Goal: Task Accomplishment & Management: Use online tool/utility

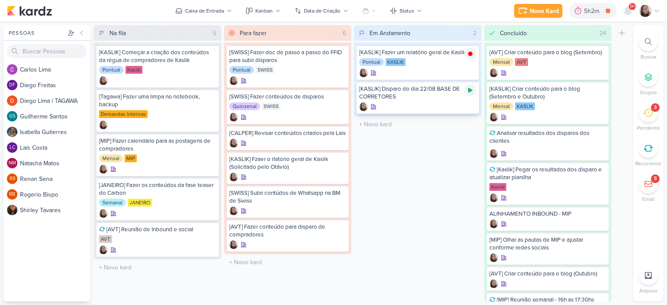
click at [468, 89] on icon at bounding box center [470, 90] width 7 height 7
click at [384, 125] on input "text" at bounding box center [418, 124] width 124 height 13
type input "[kaslik] Disparo do dia 22/08 BASE DE LEADS NOVOS E ANTIGOS"
click at [443, 95] on div "[KASLIK] Disparo do dia 22/08 BASE DE CORRETORES" at bounding box center [417, 93] width 117 height 16
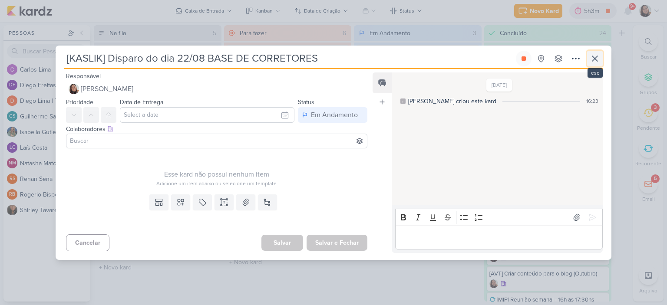
click at [598, 59] on icon at bounding box center [595, 58] width 10 height 10
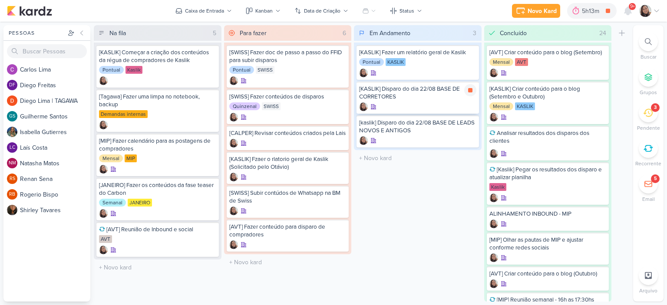
click at [431, 103] on div at bounding box center [417, 107] width 117 height 9
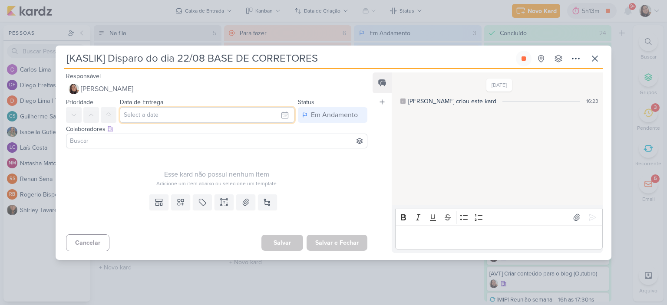
click at [222, 113] on input "text" at bounding box center [207, 115] width 175 height 16
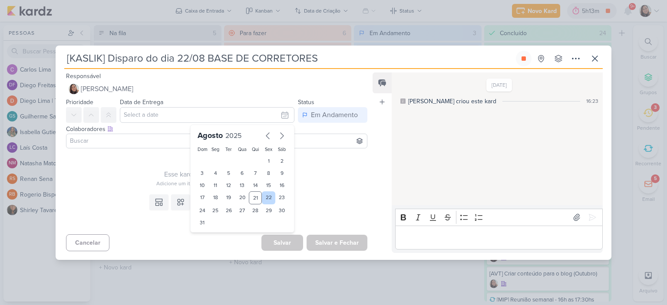
click at [266, 196] on div "22" at bounding box center [268, 198] width 13 height 13
type input "[DATE] 23:59"
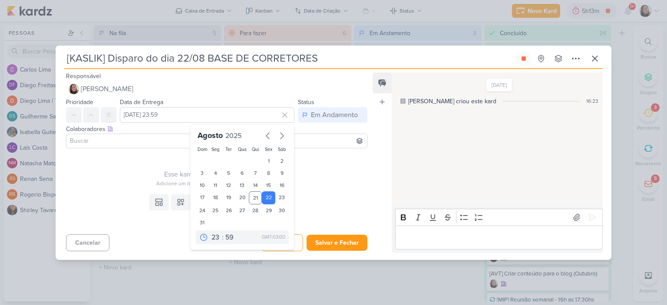
click at [340, 181] on div "Adicione um item abaixo ou selecione um template" at bounding box center [217, 184] width 302 height 8
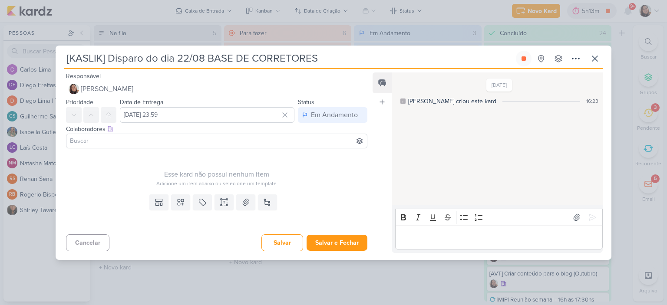
click at [288, 141] on input at bounding box center [216, 141] width 297 height 10
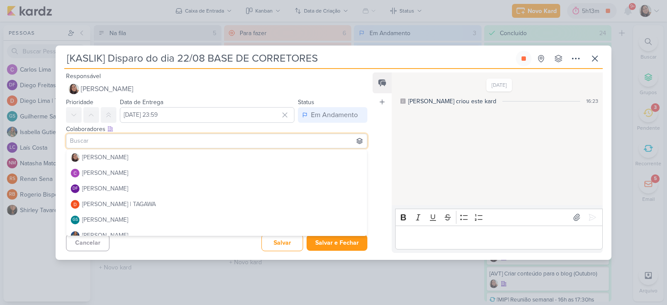
click at [375, 134] on div "Feed Atrelar email Solte o email para atrelar ao kard" at bounding box center [382, 163] width 19 height 181
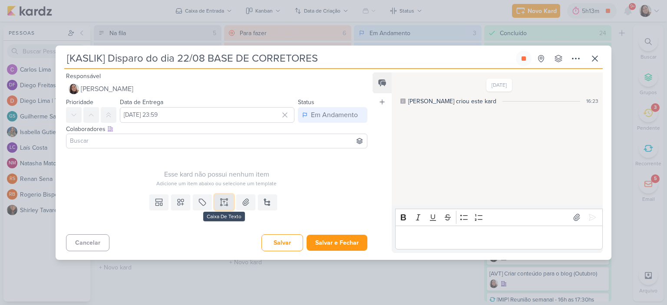
click at [220, 199] on icon at bounding box center [220, 199] width 1 height 1
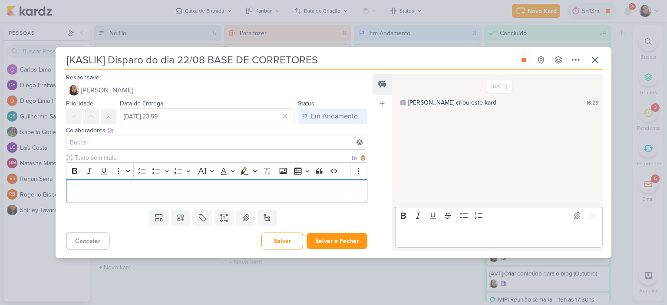
click at [243, 178] on div "Bold Italic Underline More To-do List Bulleted List Bulleted List Numbered List…" at bounding box center [208, 171] width 280 height 17
click at [243, 196] on p "Editor editing area: main" at bounding box center [217, 191] width 292 height 10
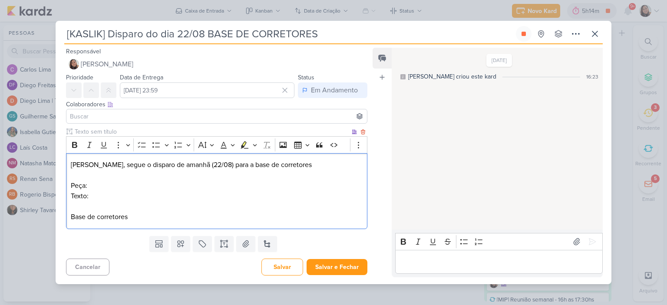
click at [202, 196] on p "Texto:" at bounding box center [217, 196] width 292 height 10
click at [243, 240] on icon at bounding box center [246, 244] width 9 height 9
click at [162, 184] on p "Peça:" at bounding box center [217, 186] width 292 height 10
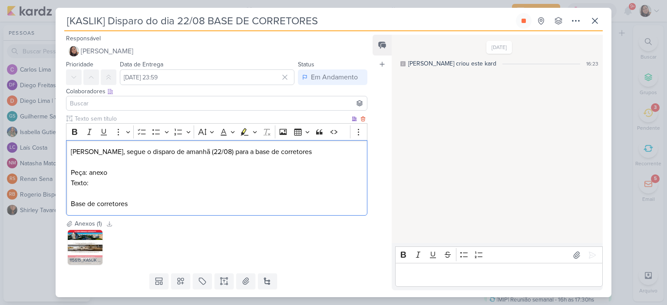
click at [210, 204] on p "Base de corretores" at bounding box center [217, 204] width 292 height 10
click at [203, 186] on p "Texto:" at bounding box center [217, 183] width 292 height 10
click at [208, 182] on p "Texto:" at bounding box center [217, 183] width 292 height 10
drag, startPoint x: 177, startPoint y: 196, endPoint x: 91, endPoint y: 181, distance: 87.4
click at [91, 181] on p "Texto: [URL][DOMAIN_NAME]" at bounding box center [217, 183] width 292 height 10
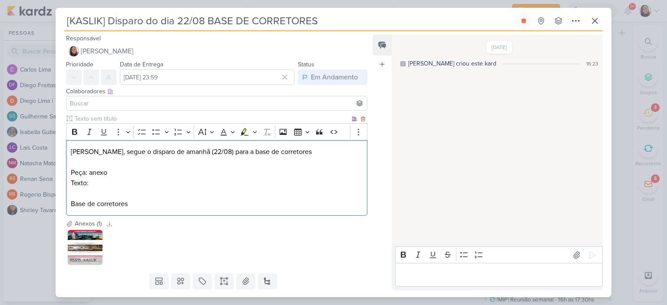
click at [222, 182] on p "Texto:" at bounding box center [217, 183] width 292 height 10
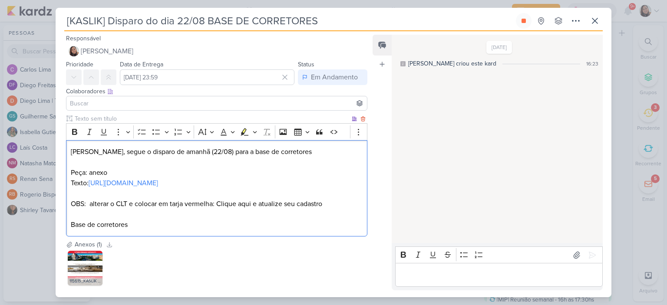
click at [130, 199] on p "Editor editing area: main" at bounding box center [217, 194] width 292 height 10
click at [125, 209] on p "OBS: alterar o CLT e colocar em tarja vermelha: Clique aqui e atualize seu cada…" at bounding box center [217, 204] width 292 height 10
click at [205, 230] on p "Base de corretores" at bounding box center [217, 225] width 292 height 10
click at [205, 98] on input at bounding box center [216, 103] width 297 height 10
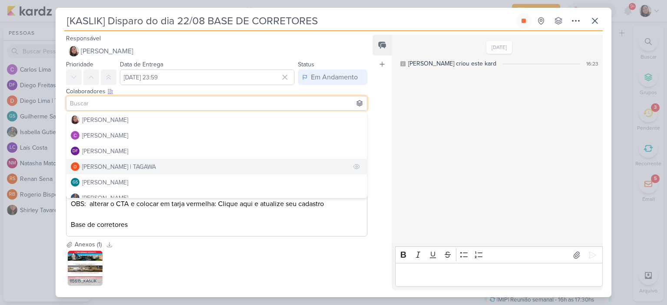
click at [137, 169] on div "[PERSON_NAME] | TAGAWA" at bounding box center [119, 167] width 74 height 9
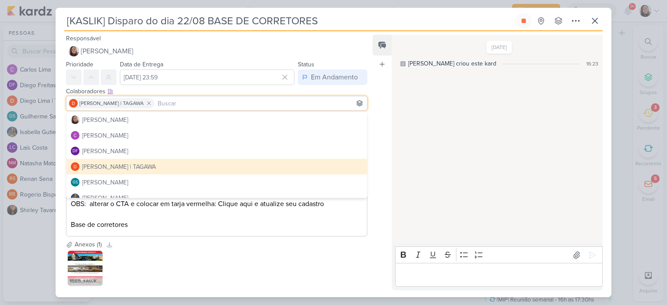
click at [138, 165] on div "[PERSON_NAME] | TAGAWA" at bounding box center [119, 167] width 74 height 9
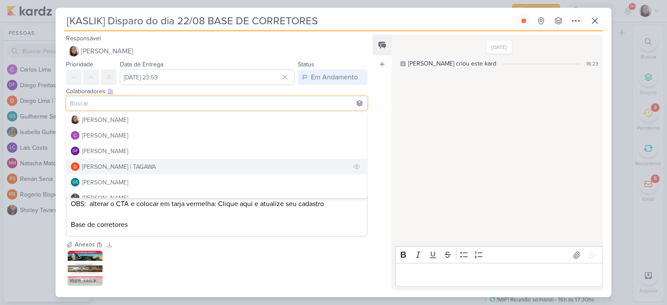
click at [111, 165] on div "[PERSON_NAME] | TAGAWA" at bounding box center [119, 167] width 74 height 9
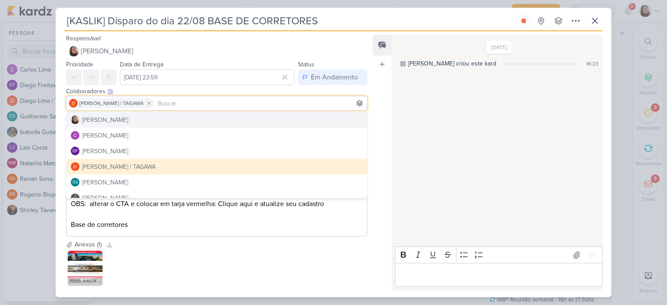
click at [224, 31] on div "Responsável [PERSON_NAME] Nenhum contato encontrado create new contact Novo Con…" at bounding box center [334, 164] width 556 height 266
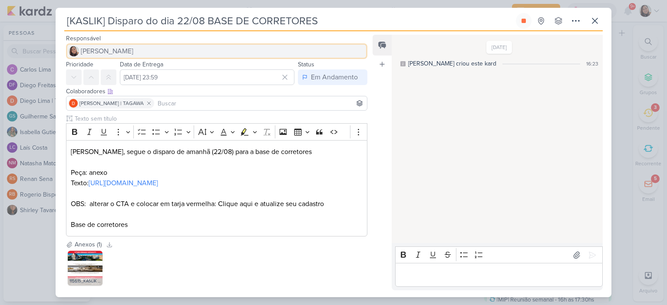
click at [112, 50] on span "[PERSON_NAME]" at bounding box center [107, 51] width 53 height 10
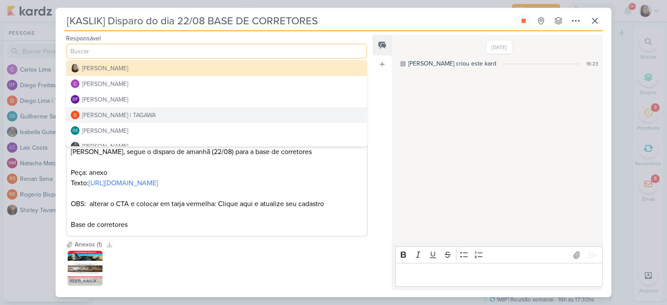
click at [123, 114] on div "[PERSON_NAME] | TAGAWA" at bounding box center [119, 115] width 74 height 9
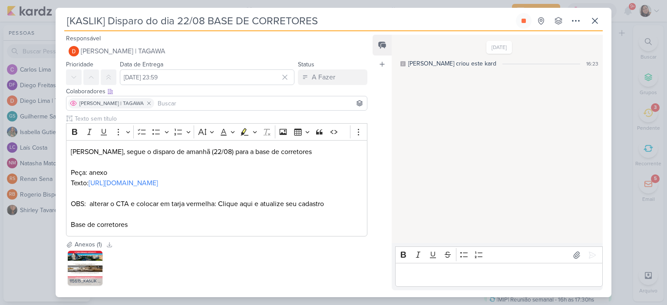
click at [111, 101] on span "[PERSON_NAME] | TAGAWA" at bounding box center [112, 104] width 64 height 8
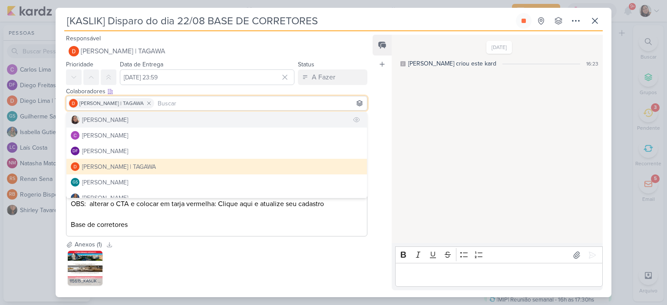
click at [122, 120] on div "[PERSON_NAME]" at bounding box center [105, 120] width 46 height 9
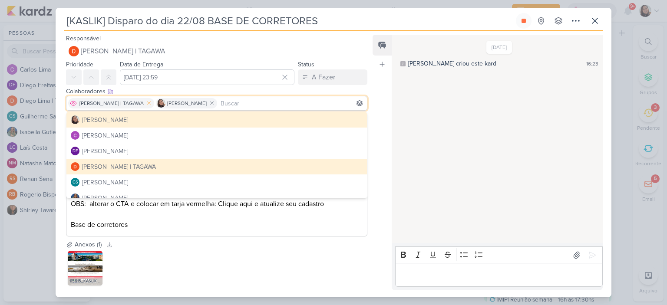
click at [146, 104] on icon at bounding box center [149, 103] width 6 height 6
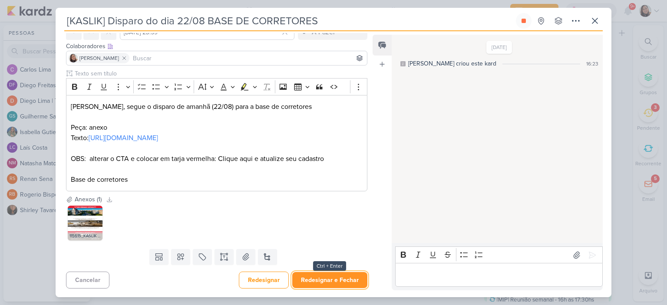
click at [338, 280] on button "Redesignar e Fechar" at bounding box center [329, 280] width 75 height 16
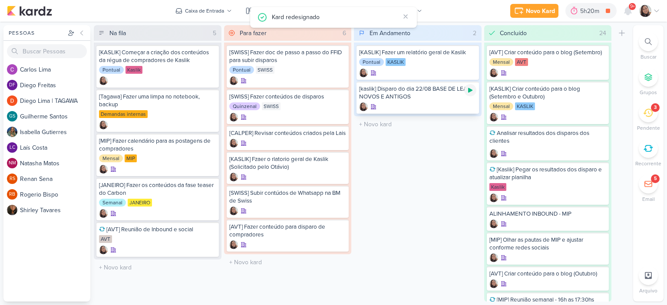
click at [470, 89] on icon at bounding box center [470, 90] width 4 height 5
click at [410, 94] on div "[kaslik] Disparo do dia 22/08 BASE DE LEADS NOVOS E ANTIGOS" at bounding box center [417, 93] width 117 height 16
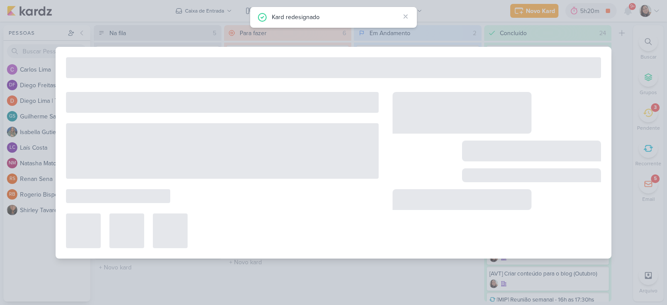
type input "[kaslik] Disparo do dia 22/08 BASE DE LEADS NOVOS E ANTIGOS"
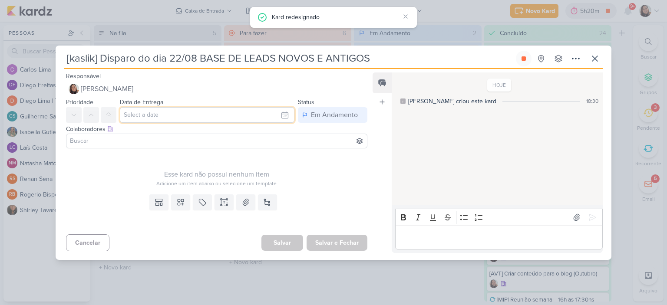
click at [227, 116] on input "text" at bounding box center [207, 115] width 175 height 16
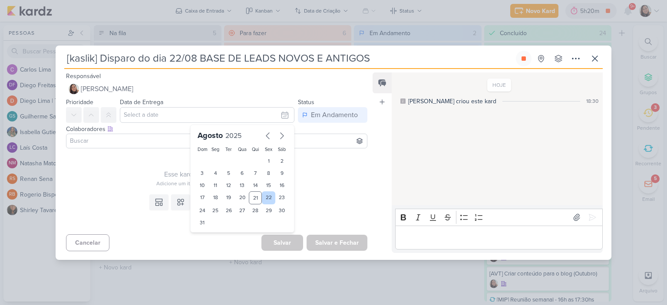
click at [266, 194] on div "22" at bounding box center [268, 198] width 13 height 13
type input "[DATE] 23:59"
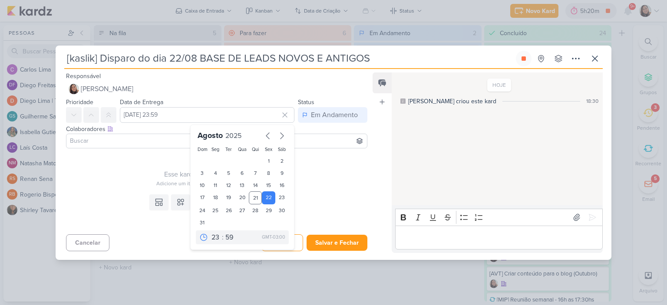
click at [339, 146] on input at bounding box center [216, 141] width 297 height 10
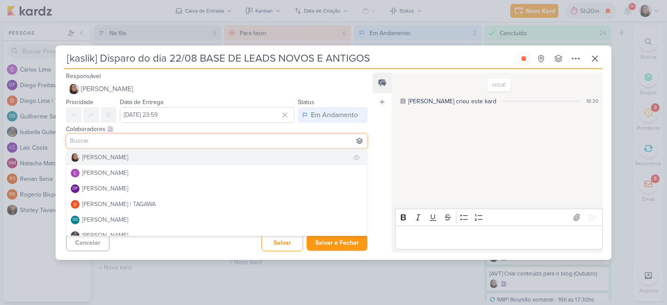
click at [127, 157] on button "[PERSON_NAME]" at bounding box center [216, 158] width 301 height 16
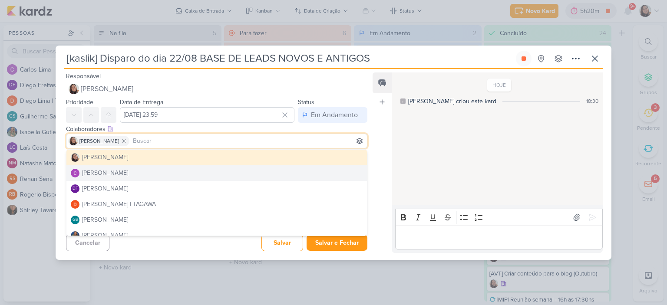
click at [393, 128] on div "HOJE [PERSON_NAME] criou este kard 18:30" at bounding box center [497, 139] width 210 height 133
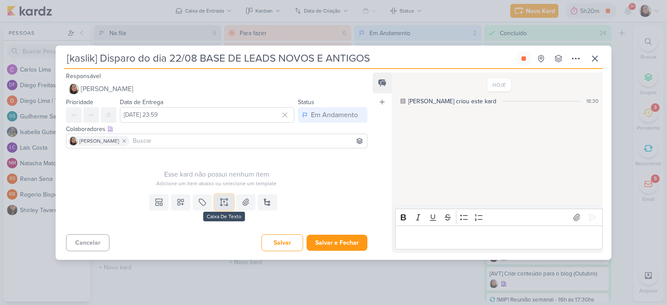
click at [228, 203] on button at bounding box center [224, 203] width 19 height 16
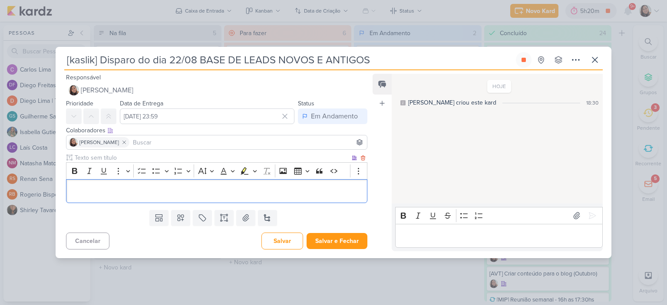
click at [202, 189] on p "Editor editing area: main" at bounding box center [217, 191] width 292 height 10
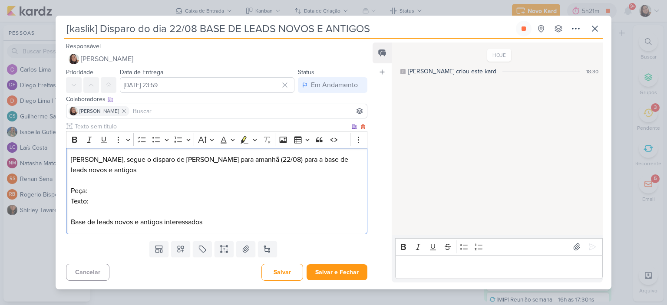
click at [165, 189] on p "Peça:" at bounding box center [217, 191] width 292 height 10
click at [169, 200] on p "Texto:" at bounding box center [217, 201] width 292 height 10
click at [172, 196] on p "Texto: [URL][DOMAIN_NAME]" at bounding box center [217, 201] width 292 height 10
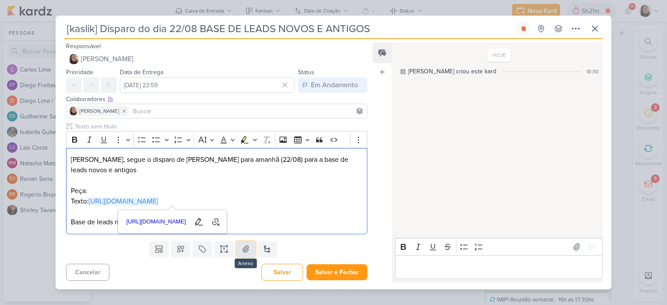
click at [251, 252] on button at bounding box center [245, 250] width 19 height 16
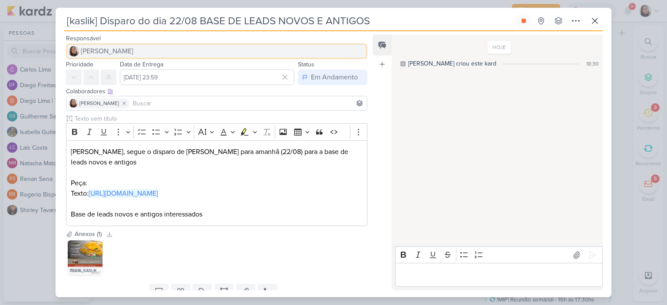
click at [100, 46] on span "[PERSON_NAME]" at bounding box center [107, 51] width 53 height 10
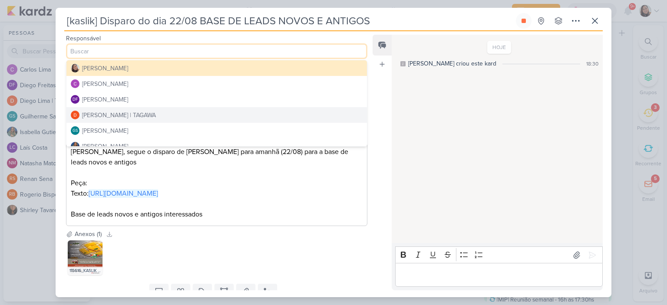
click at [117, 114] on div "[PERSON_NAME] | TAGAWA" at bounding box center [119, 115] width 74 height 9
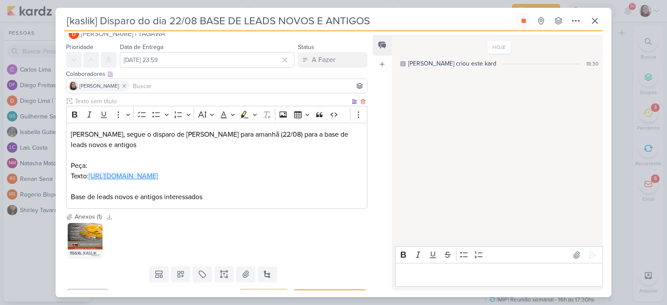
scroll to position [34, 0]
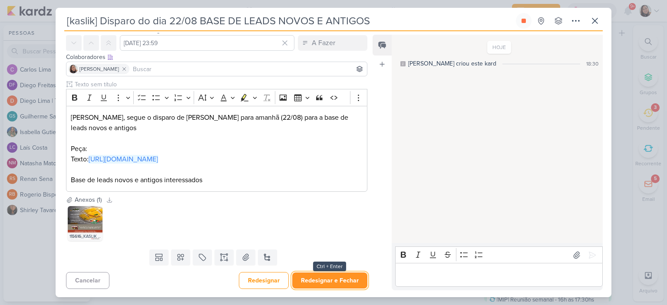
click at [325, 276] on button "Redesignar e Fechar" at bounding box center [329, 281] width 75 height 16
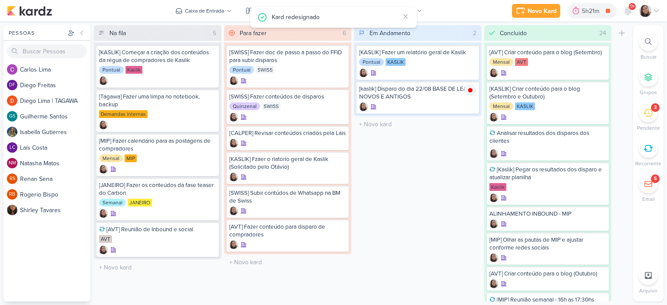
scroll to position [0, 0]
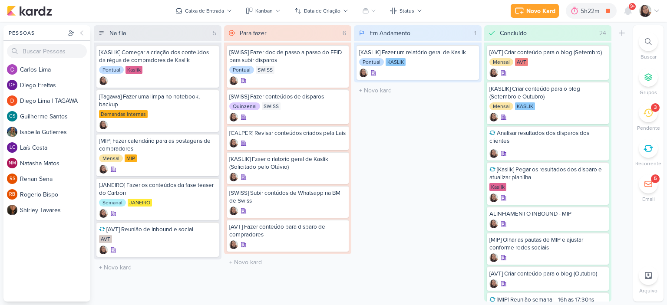
click at [418, 109] on div "Em Andamento 1 Mover Para Esquerda Mover Para Direita [GEOGRAPHIC_DATA] [KASLIK…" at bounding box center [418, 163] width 128 height 277
click at [610, 11] on icon at bounding box center [608, 11] width 4 height 4
